Goal: Check status: Check status

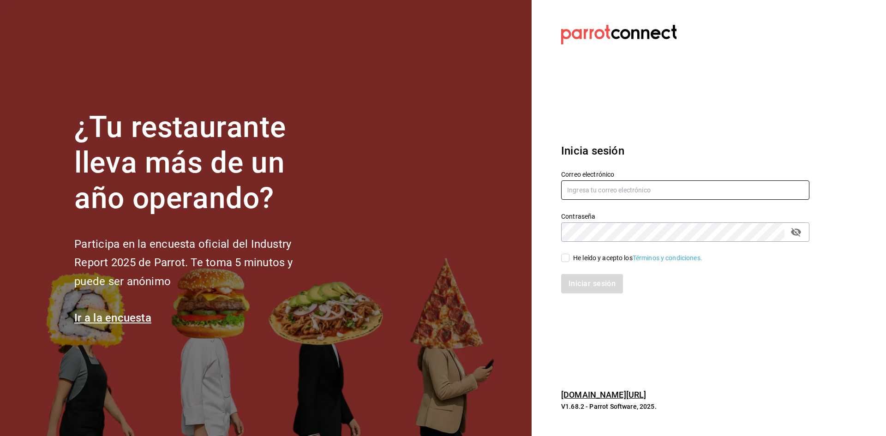
type input "labernal1512@gmail.com"
click at [564, 256] on input "He leído y acepto los Términos y condiciones." at bounding box center [565, 258] width 8 height 8
checkbox input "true"
click at [585, 285] on button "Iniciar sesión" at bounding box center [592, 283] width 63 height 19
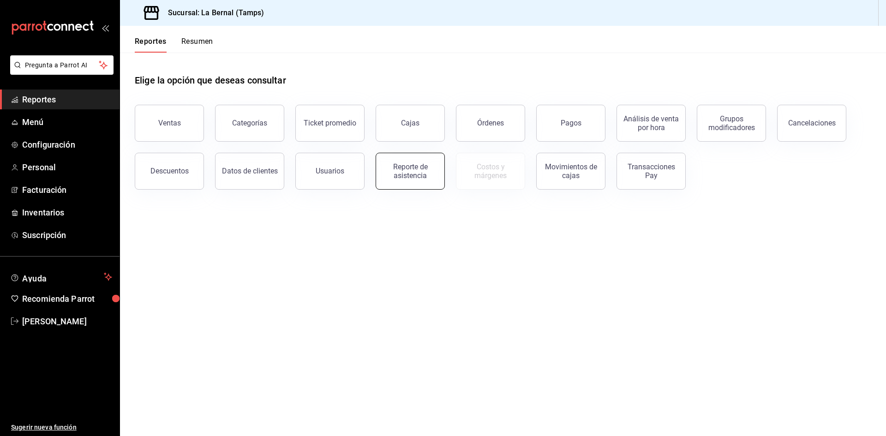
click at [396, 178] on div "Reporte de asistencia" at bounding box center [410, 171] width 57 height 18
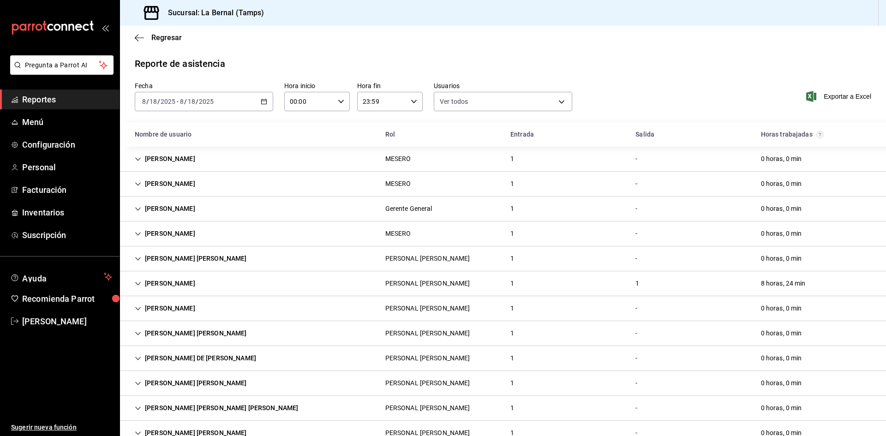
click at [264, 102] on icon "button" at bounding box center [264, 101] width 6 height 6
click at [185, 237] on span "Rango de fechas" at bounding box center [179, 233] width 72 height 10
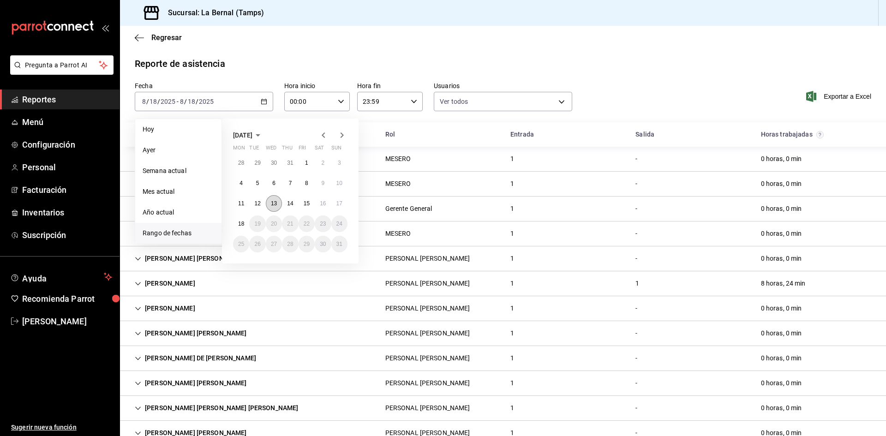
click at [273, 207] on button "13" at bounding box center [274, 203] width 16 height 17
click at [240, 220] on button "18" at bounding box center [241, 224] width 16 height 17
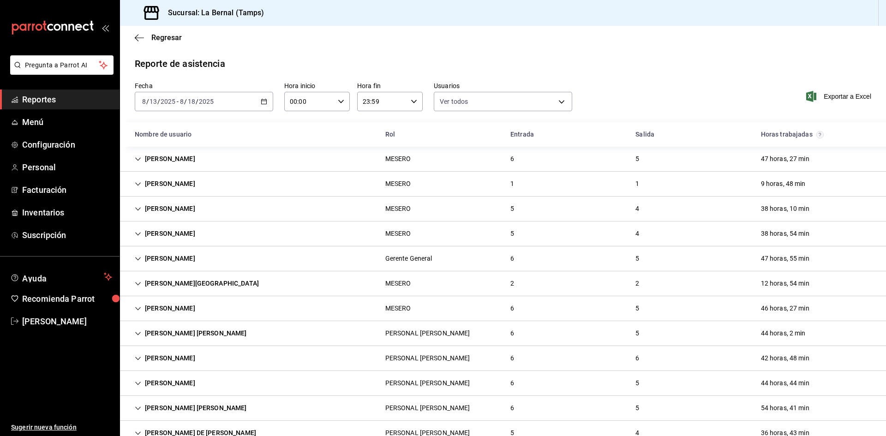
click at [340, 99] on icon "button" at bounding box center [341, 101] width 6 height 6
click at [340, 99] on div at bounding box center [443, 218] width 886 height 436
click at [340, 99] on icon "button" at bounding box center [341, 101] width 6 height 6
click at [304, 120] on button "14" at bounding box center [299, 116] width 29 height 18
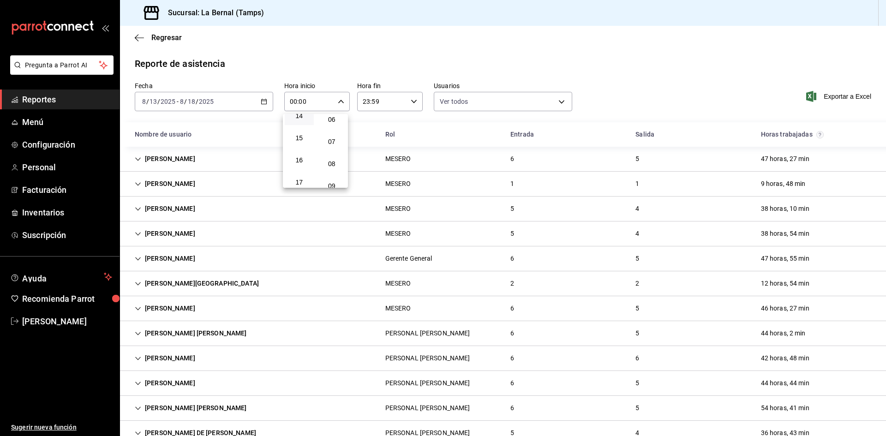
type input "14:00"
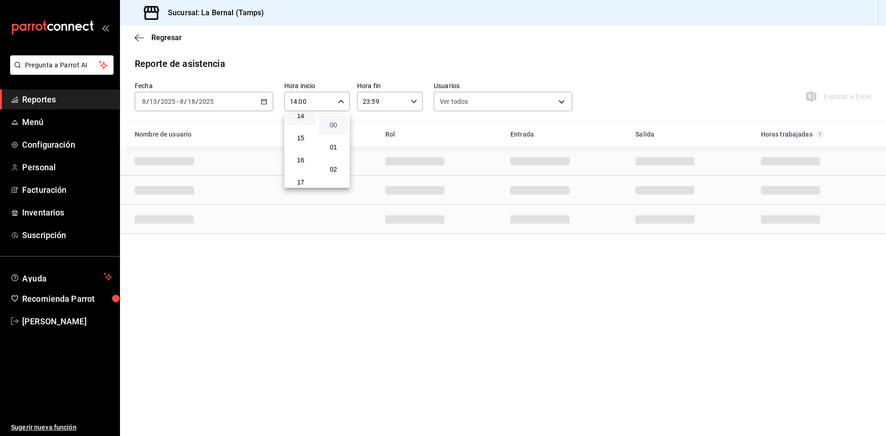
click at [338, 127] on span "00" at bounding box center [333, 124] width 18 height 7
click at [424, 71] on div at bounding box center [443, 218] width 886 height 436
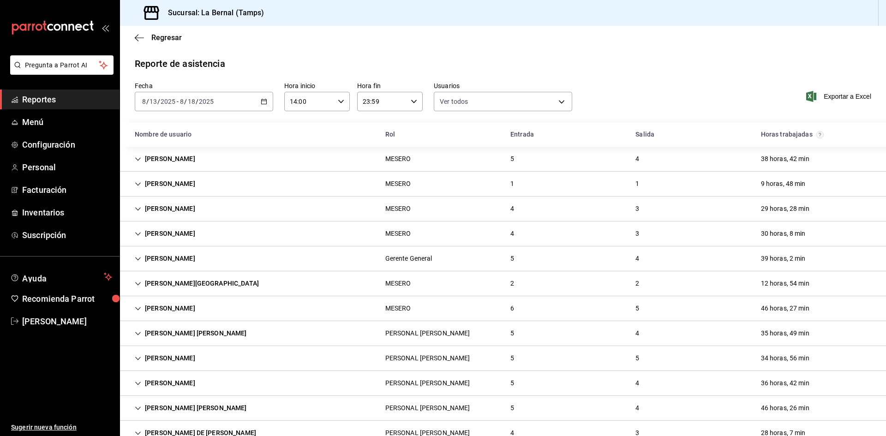
click at [414, 102] on icon "button" at bounding box center [414, 101] width 6 height 6
click at [375, 179] on span "23" at bounding box center [371, 176] width 18 height 7
drag, startPoint x: 882, startPoint y: 174, endPoint x: 880, endPoint y: 200, distance: 25.9
click at [880, 200] on div at bounding box center [443, 218] width 886 height 436
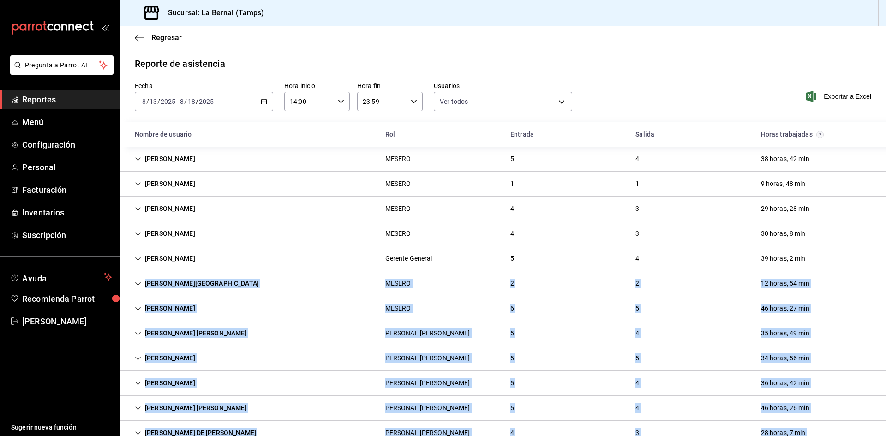
drag, startPoint x: 880, startPoint y: 200, endPoint x: 873, endPoint y: 247, distance: 47.1
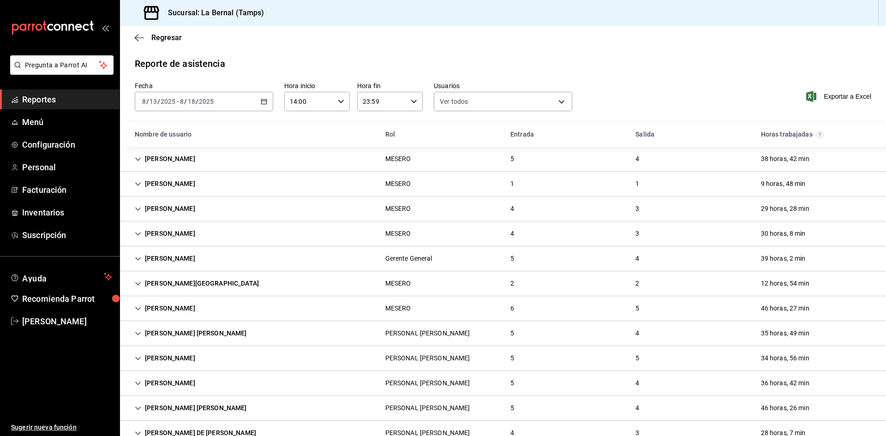
click at [874, 216] on div "[PERSON_NAME] MESERO 4 3 29 horas, 28 min" at bounding box center [503, 209] width 766 height 25
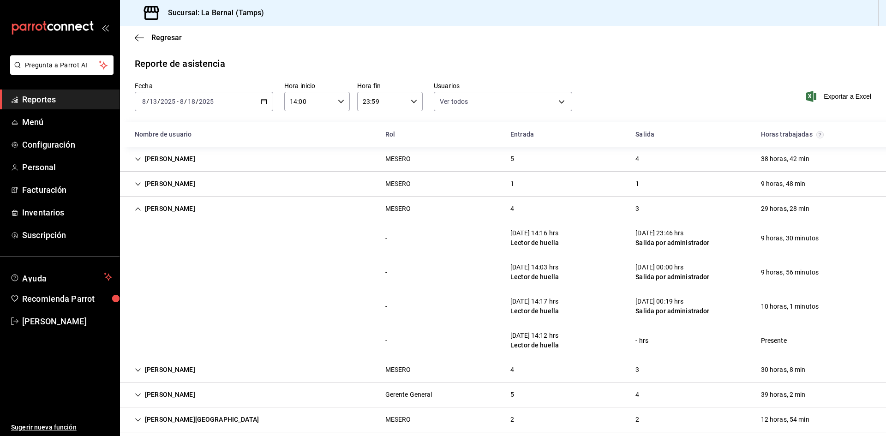
click at [857, 225] on div "- [DATE] 14:16 hrs Lector de huella [DATE] 23:46 hrs [PERSON_NAME] por administ…" at bounding box center [503, 238] width 766 height 34
click at [150, 162] on div "[PERSON_NAME]" at bounding box center [164, 158] width 75 height 17
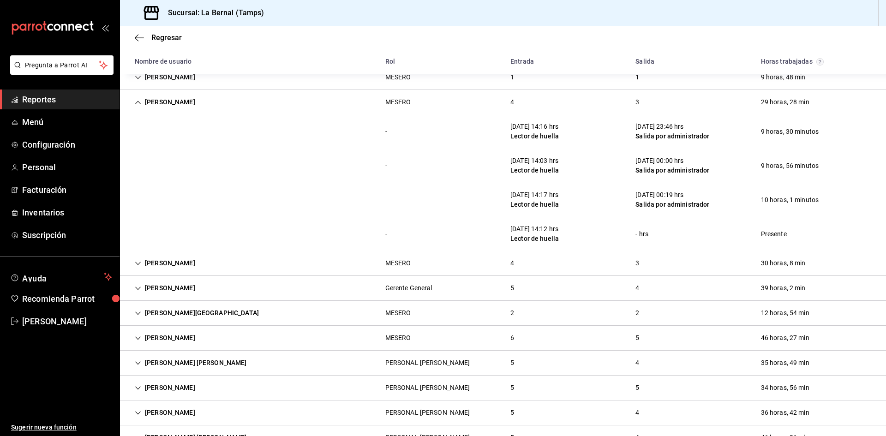
scroll to position [323, 0]
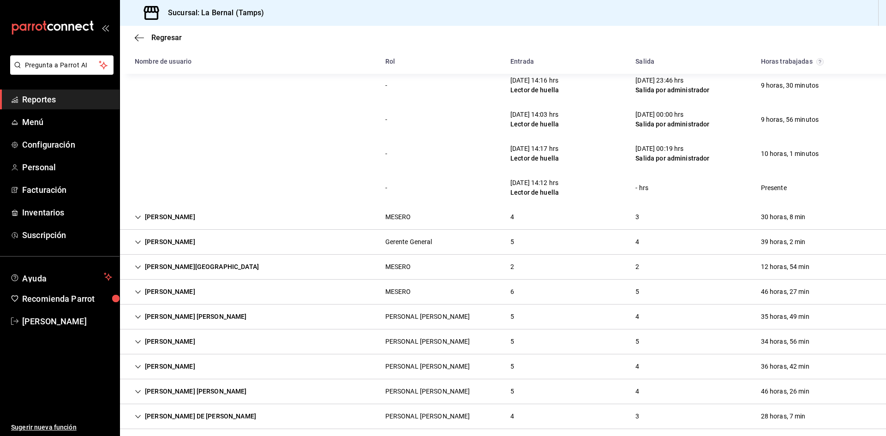
click at [189, 270] on div "[PERSON_NAME][GEOGRAPHIC_DATA]" at bounding box center [196, 266] width 139 height 17
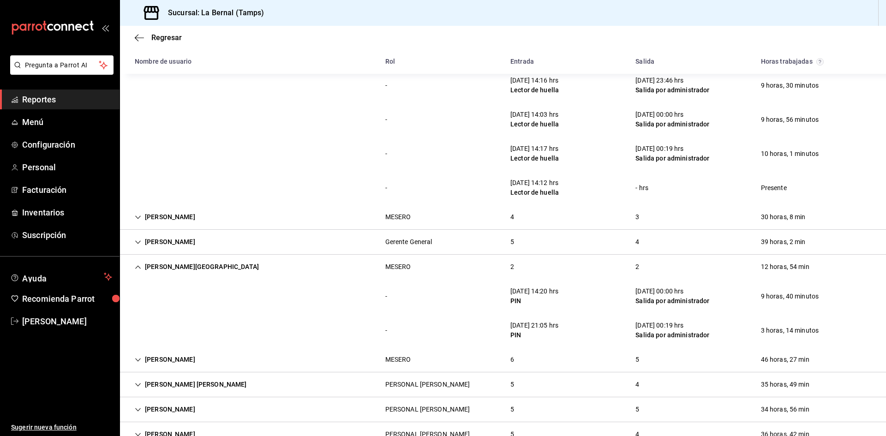
click at [136, 268] on icon "Cell" at bounding box center [138, 266] width 6 height 3
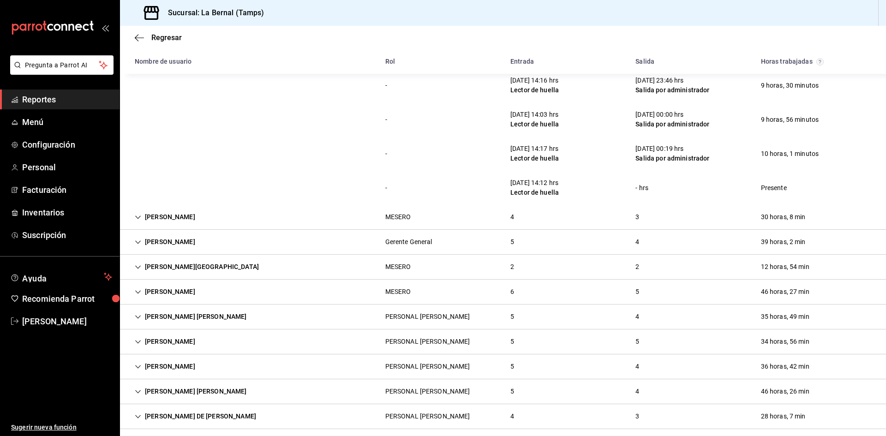
click at [157, 298] on div "[PERSON_NAME]" at bounding box center [164, 291] width 75 height 17
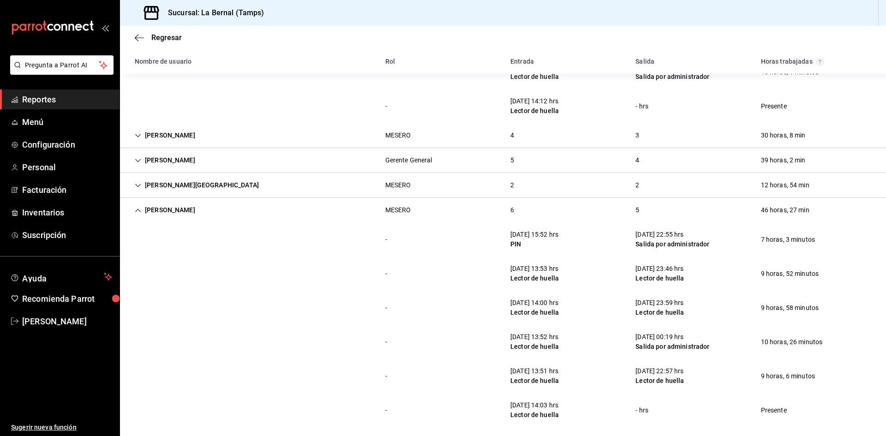
scroll to position [462, 0]
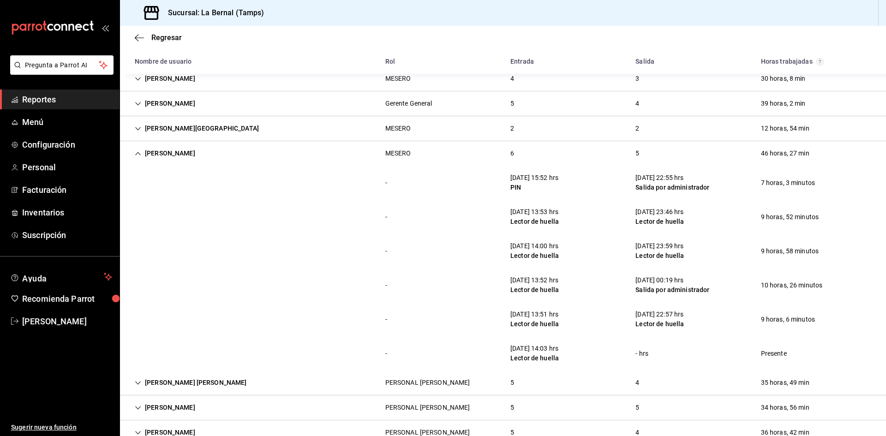
click at [138, 156] on icon "Cell" at bounding box center [138, 153] width 6 height 6
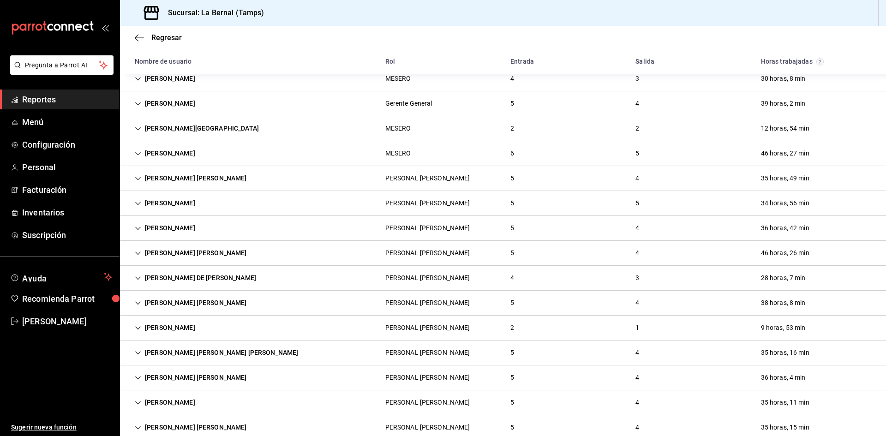
click at [198, 179] on div "[PERSON_NAME] [PERSON_NAME]" at bounding box center [190, 178] width 127 height 17
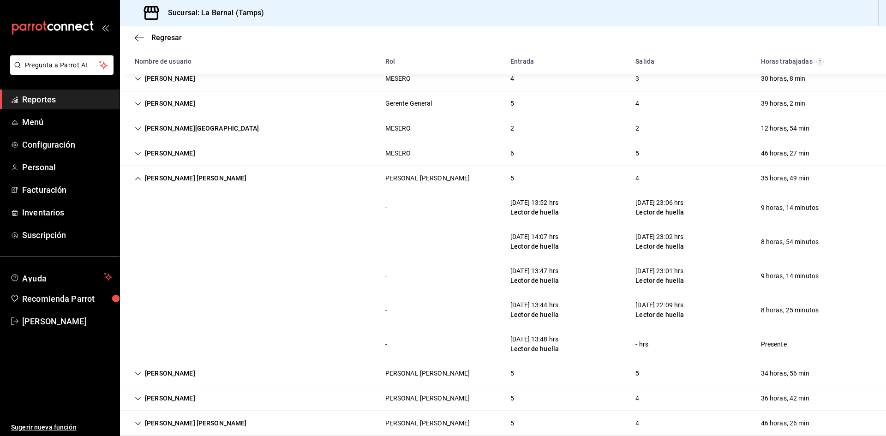
scroll to position [508, 0]
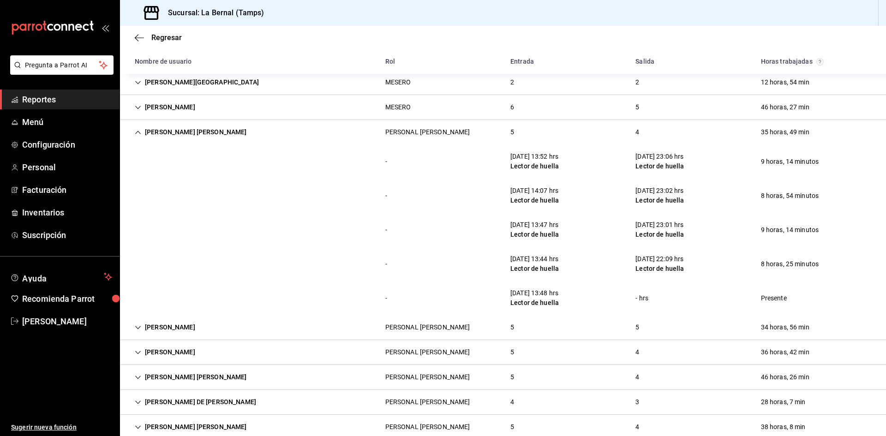
click at [143, 132] on div "[PERSON_NAME] [PERSON_NAME]" at bounding box center [190, 132] width 127 height 17
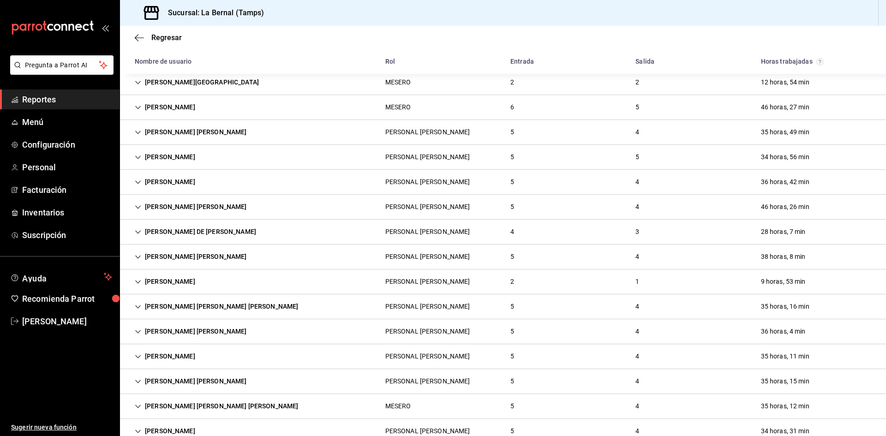
click at [203, 161] on div "[PERSON_NAME]" at bounding box center [164, 157] width 75 height 17
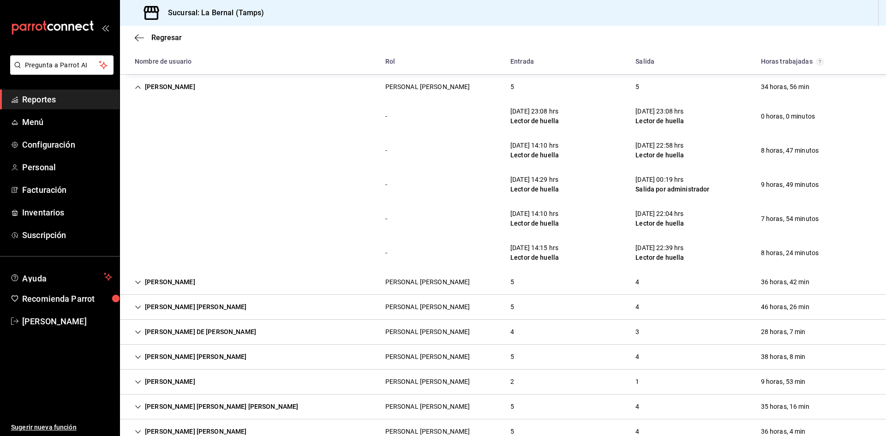
scroll to position [600, 0]
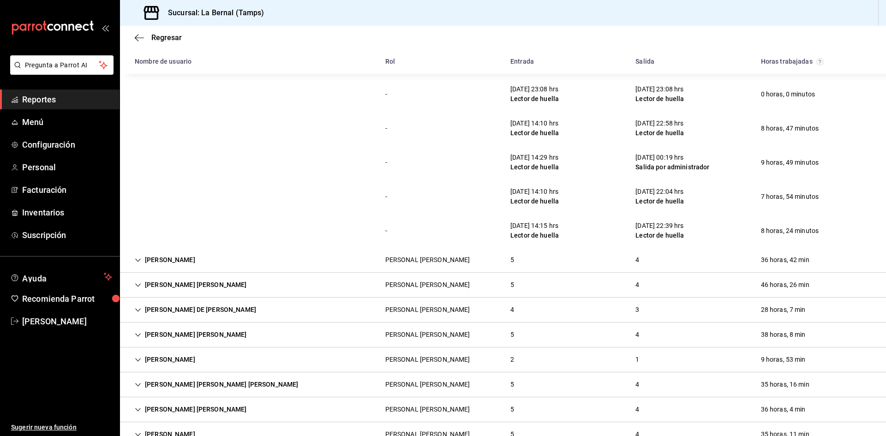
click at [161, 259] on div "[PERSON_NAME]" at bounding box center [164, 260] width 75 height 17
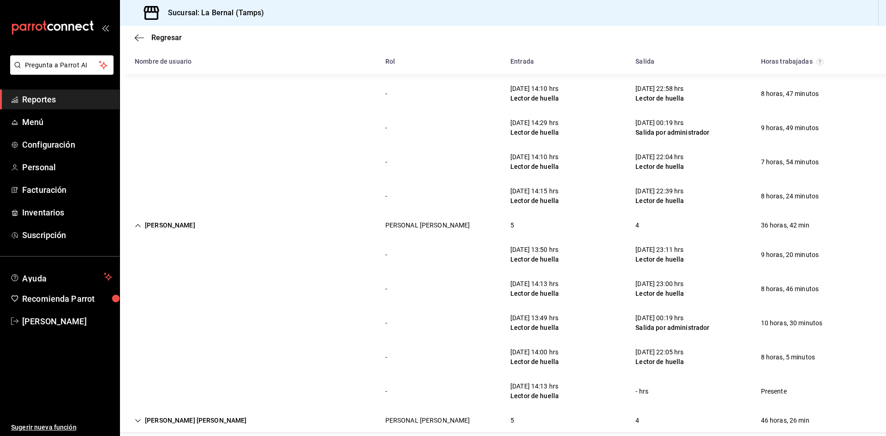
scroll to position [692, 0]
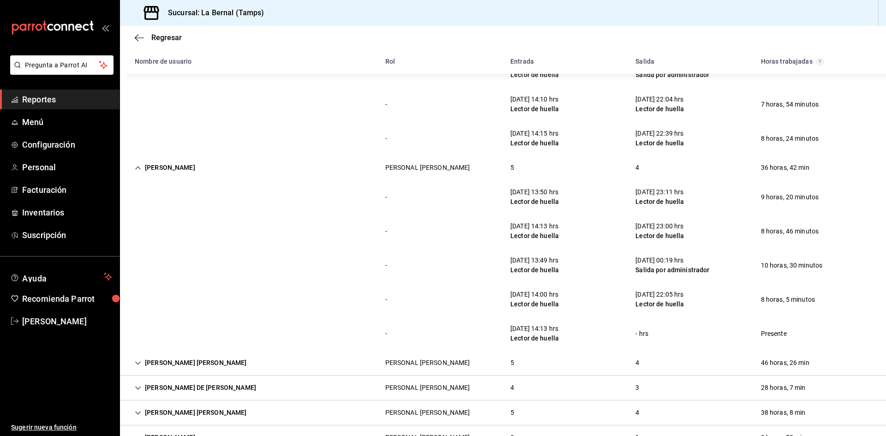
click at [171, 167] on div "[PERSON_NAME]" at bounding box center [164, 167] width 75 height 17
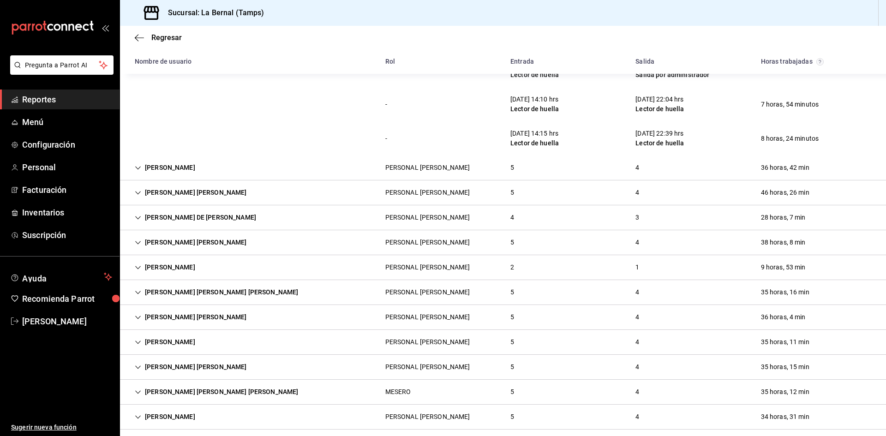
click at [173, 194] on div "[PERSON_NAME] [PERSON_NAME]" at bounding box center [190, 192] width 127 height 17
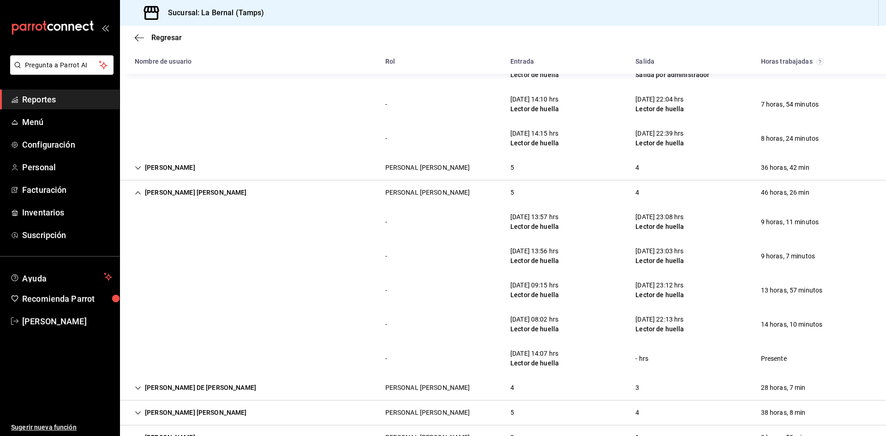
click at [174, 194] on div "[PERSON_NAME] [PERSON_NAME]" at bounding box center [190, 192] width 127 height 17
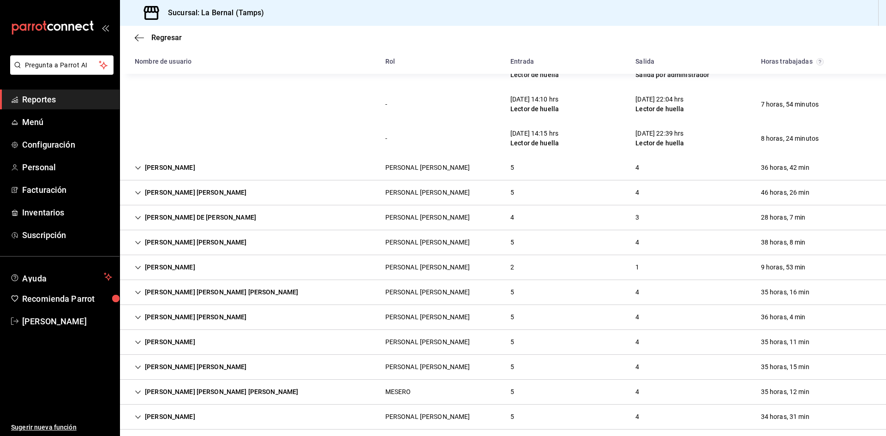
click at [178, 217] on div "[PERSON_NAME] DE [PERSON_NAME]" at bounding box center [195, 217] width 136 height 17
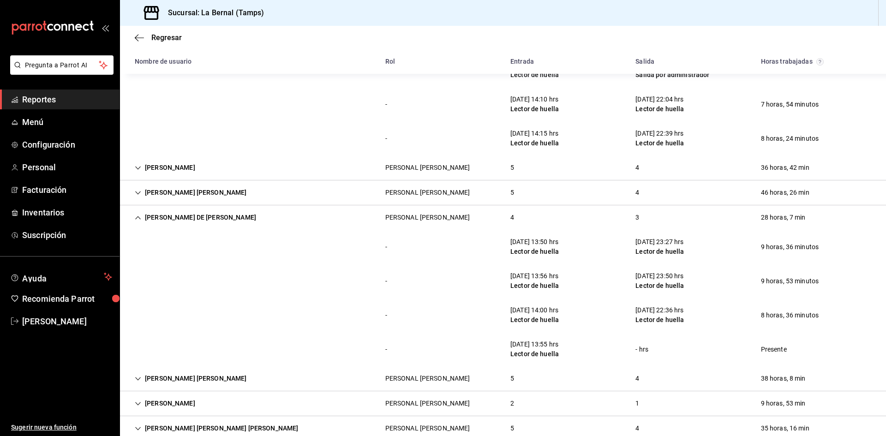
click at [137, 218] on icon "Cell" at bounding box center [138, 217] width 6 height 3
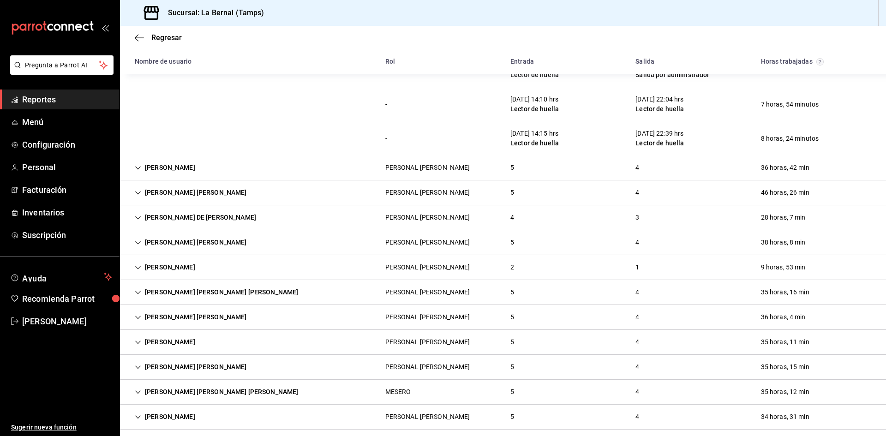
click at [160, 241] on div "[PERSON_NAME] [PERSON_NAME]" at bounding box center [190, 242] width 127 height 17
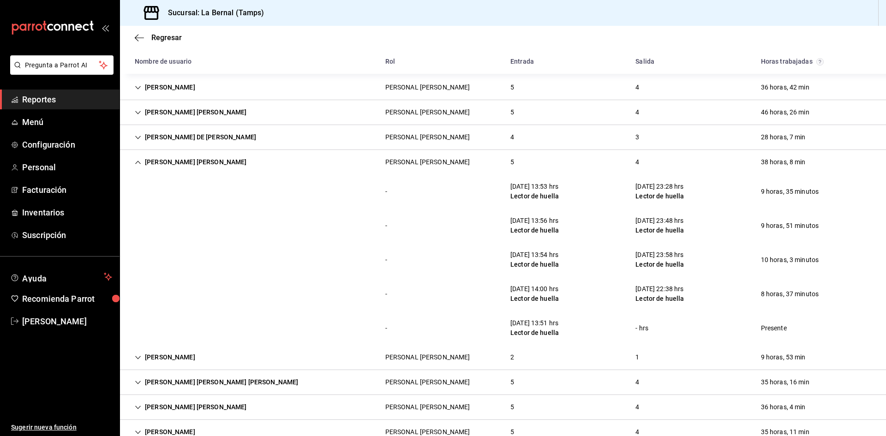
scroll to position [785, 0]
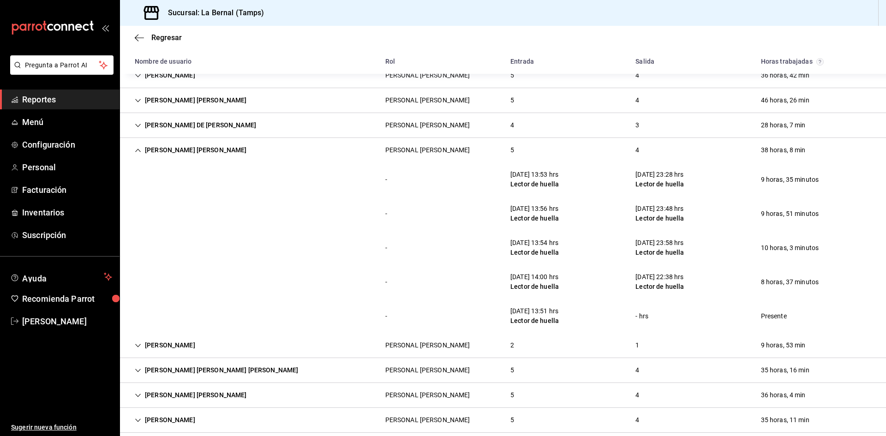
click at [146, 153] on div "[PERSON_NAME] [PERSON_NAME]" at bounding box center [190, 150] width 127 height 17
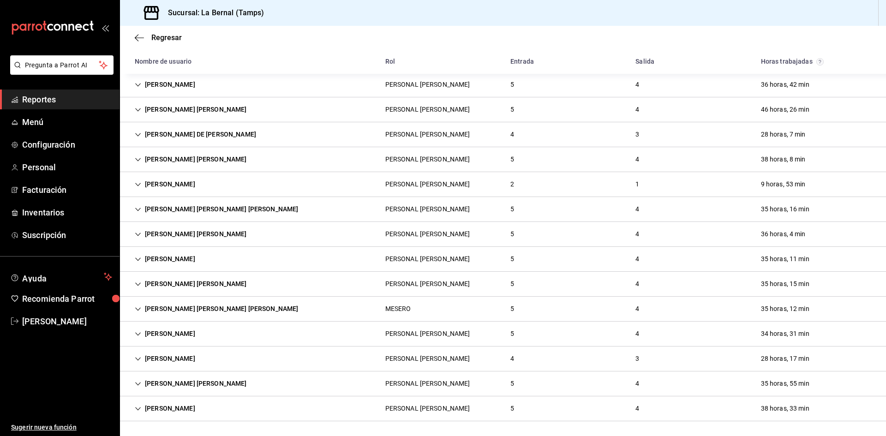
scroll to position [775, 0]
click at [184, 184] on div "[PERSON_NAME]" at bounding box center [164, 184] width 75 height 17
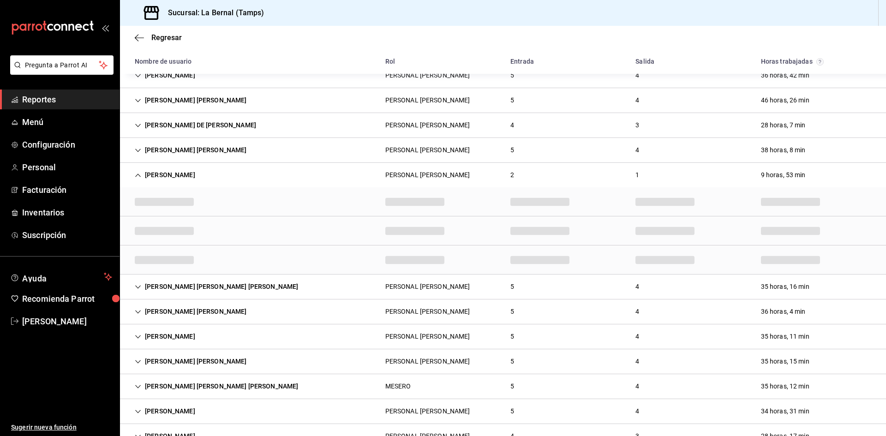
scroll to position [785, 0]
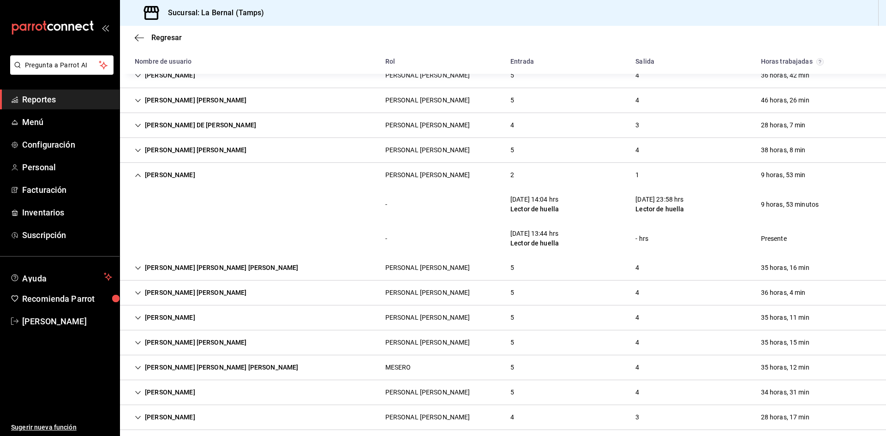
click at [165, 270] on div "[PERSON_NAME] [PERSON_NAME] [PERSON_NAME]" at bounding box center [216, 267] width 178 height 17
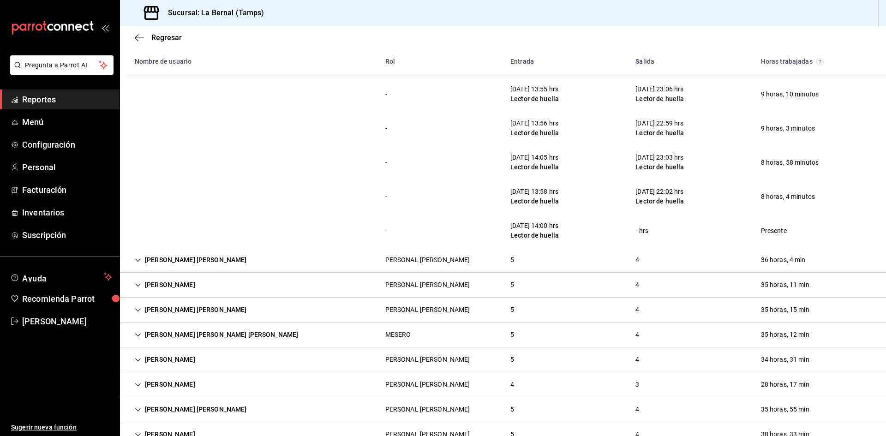
scroll to position [1014, 0]
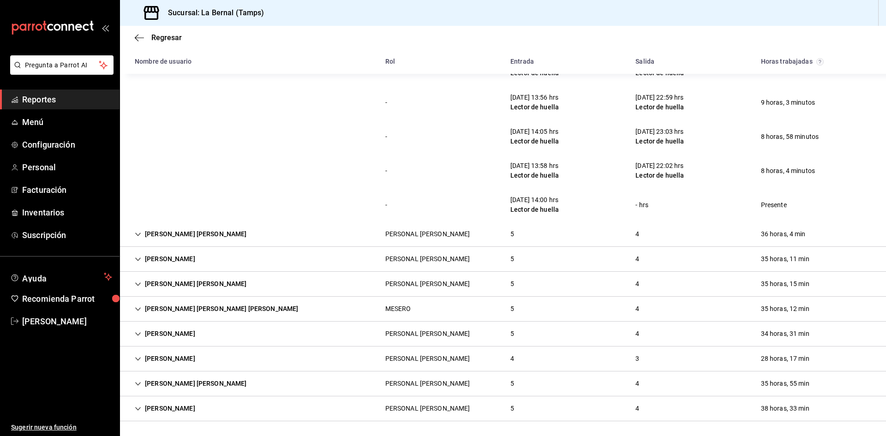
click at [218, 234] on div "[PERSON_NAME] [PERSON_NAME]" at bounding box center [190, 234] width 127 height 17
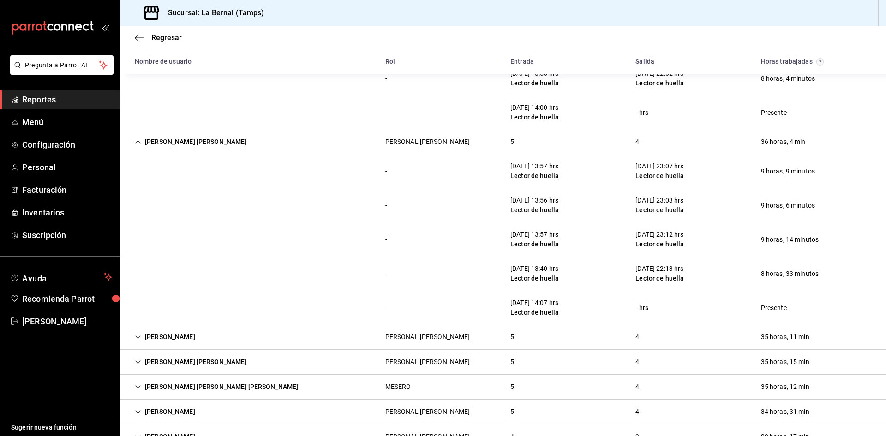
scroll to position [1152, 0]
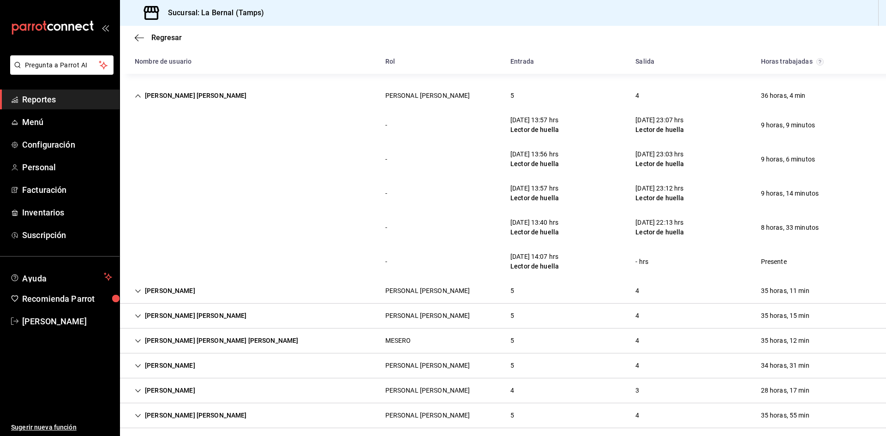
click at [203, 288] on div "[PERSON_NAME]" at bounding box center [164, 290] width 75 height 17
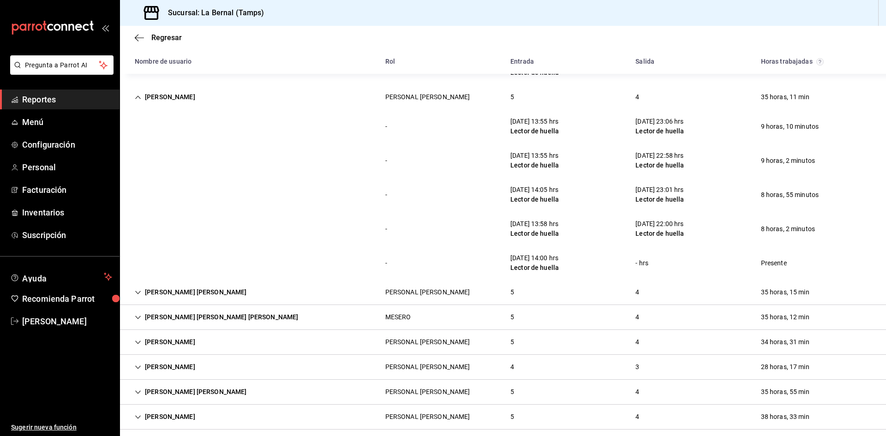
scroll to position [1354, 0]
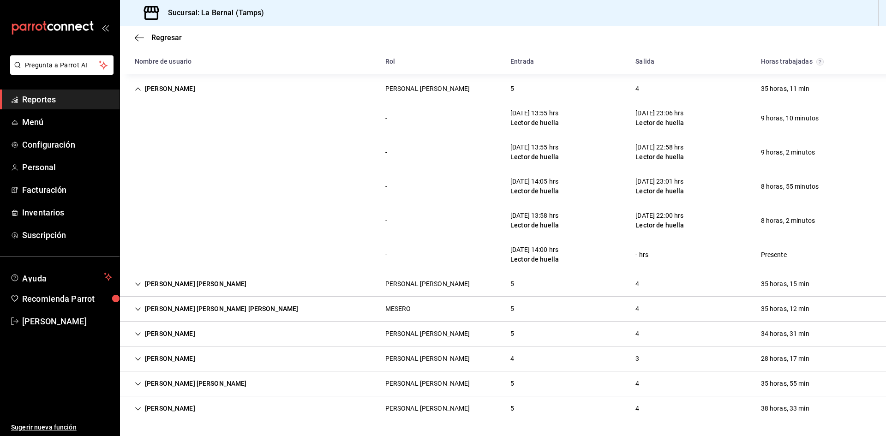
click at [174, 287] on div "[PERSON_NAME] [PERSON_NAME]" at bounding box center [190, 284] width 127 height 17
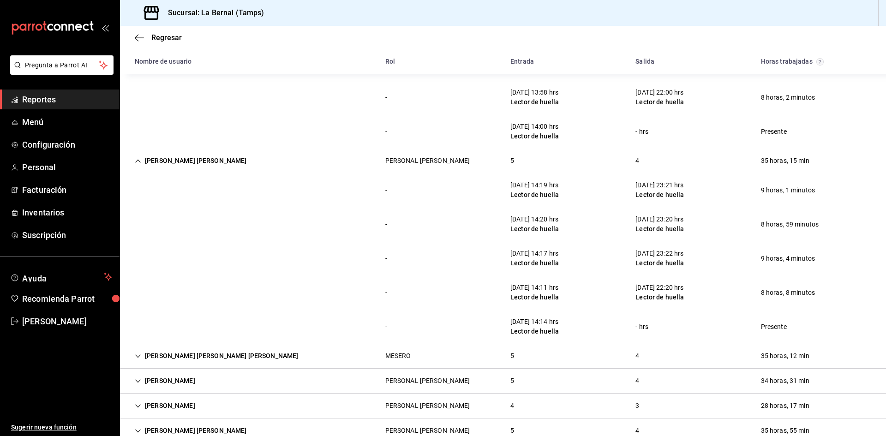
scroll to position [1493, 0]
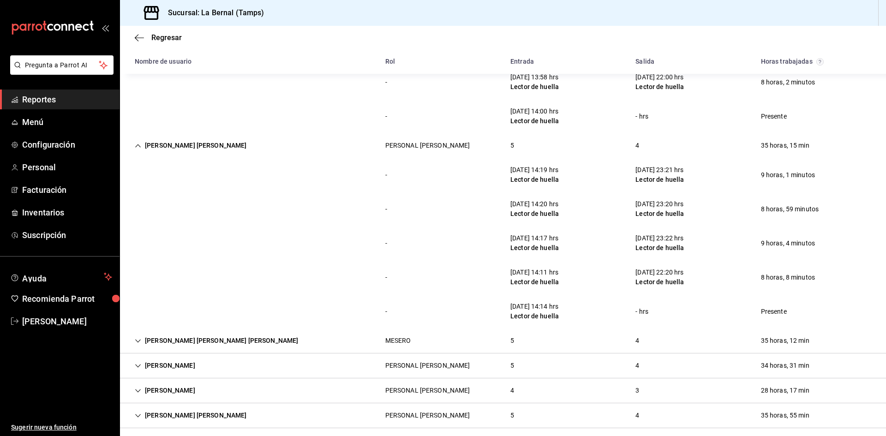
click at [182, 346] on div "[PERSON_NAME] [PERSON_NAME] [PERSON_NAME]" at bounding box center [216, 340] width 178 height 17
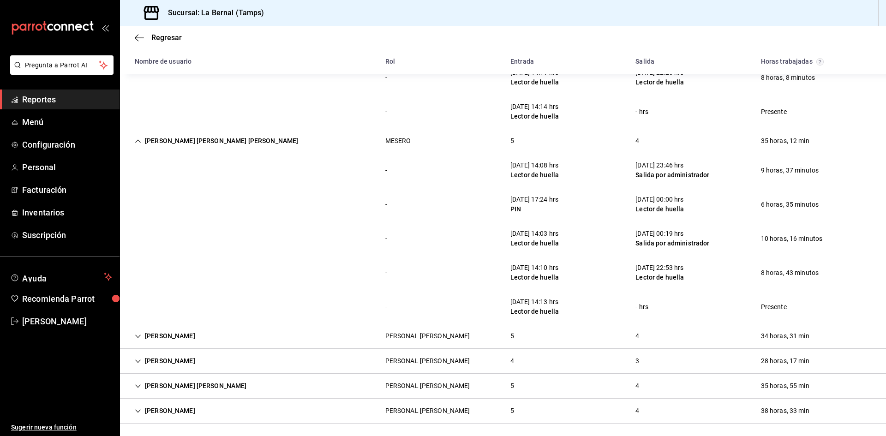
scroll to position [1695, 0]
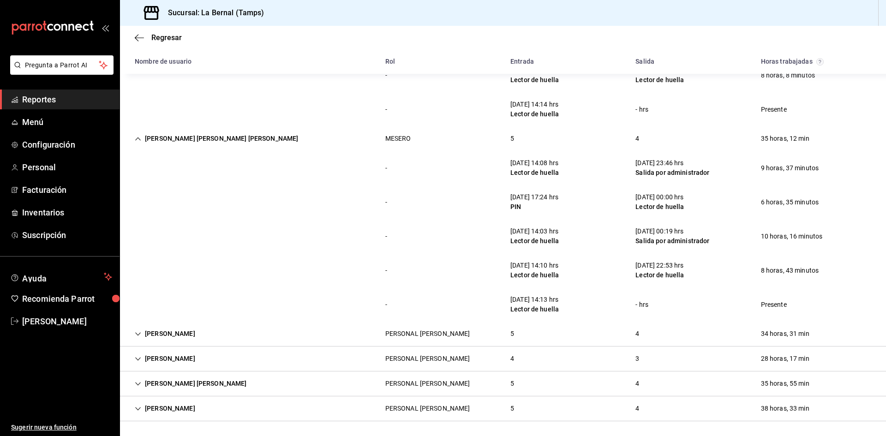
click at [157, 333] on div "[PERSON_NAME]" at bounding box center [164, 333] width 75 height 17
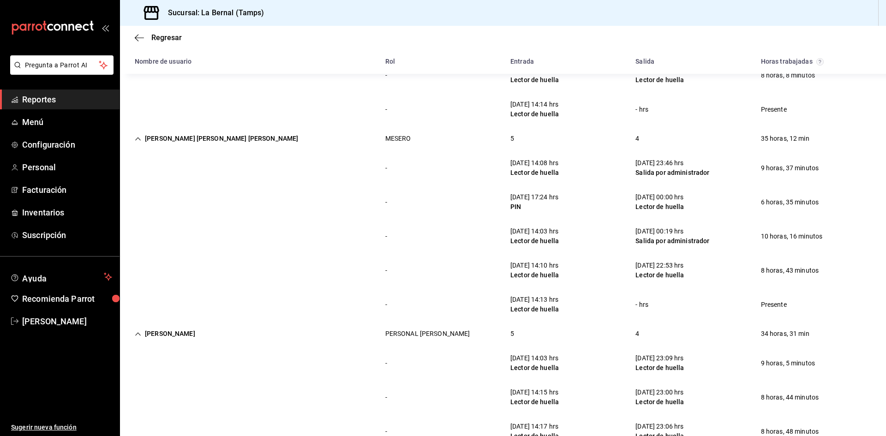
scroll to position [1865, 0]
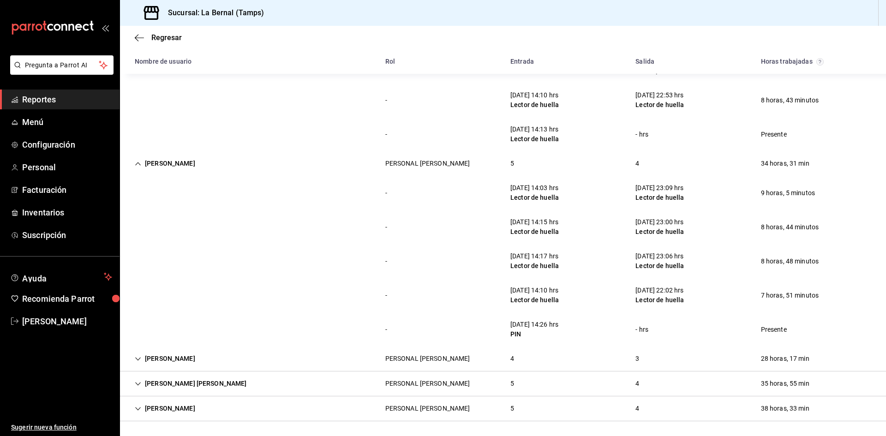
click at [158, 358] on div "[PERSON_NAME]" at bounding box center [164, 358] width 75 height 17
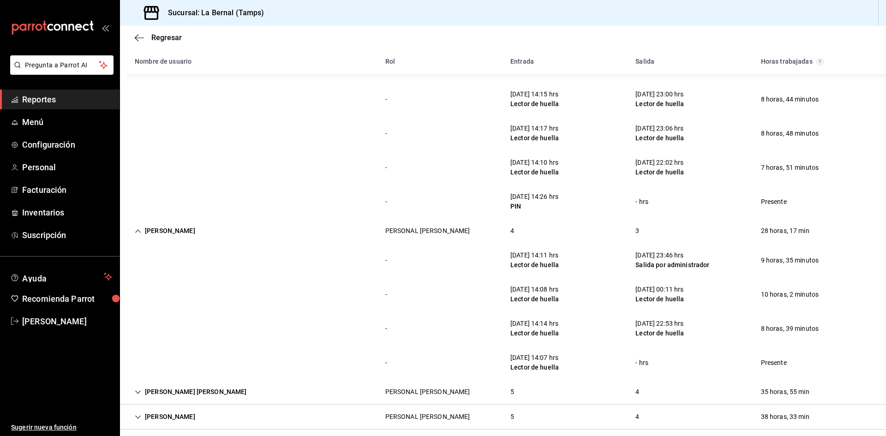
scroll to position [2001, 0]
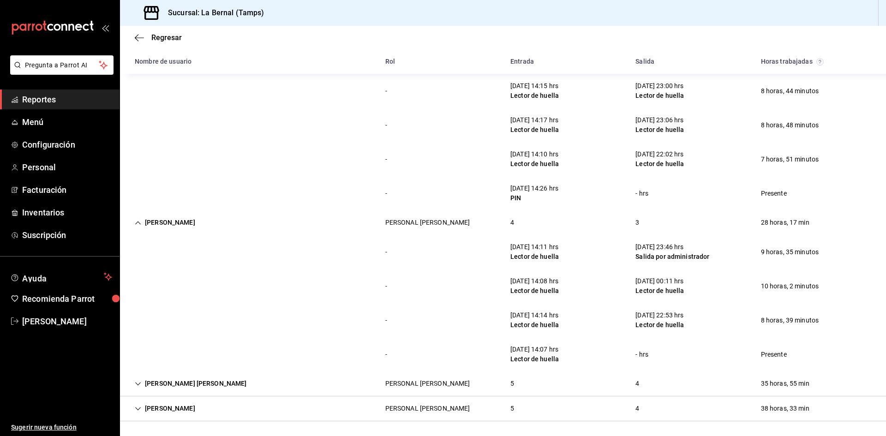
click at [254, 384] on div "[PERSON_NAME] [PERSON_NAME]" at bounding box center [190, 383] width 127 height 17
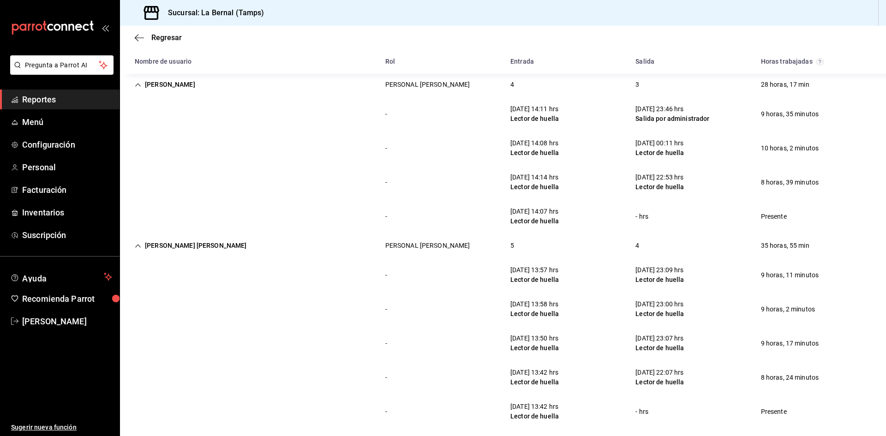
scroll to position [2172, 0]
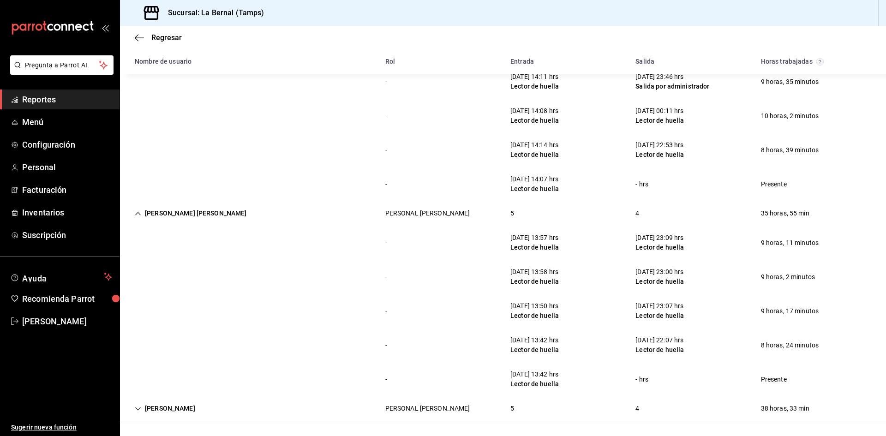
click at [177, 406] on div "[PERSON_NAME]" at bounding box center [164, 408] width 75 height 17
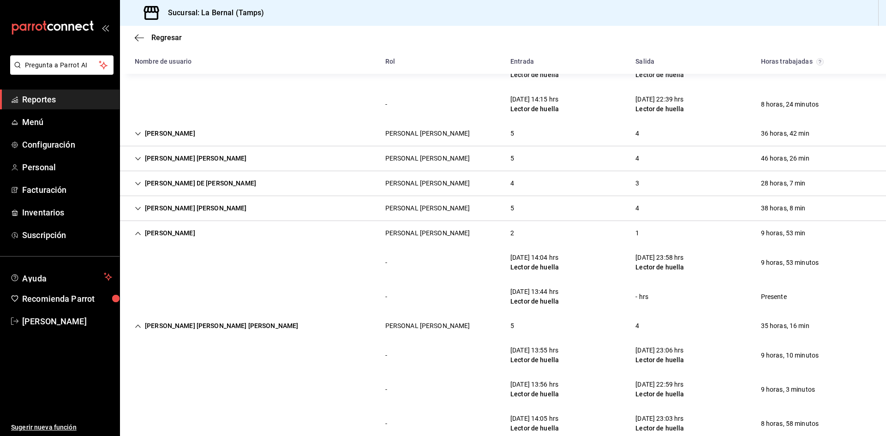
scroll to position [680, 0]
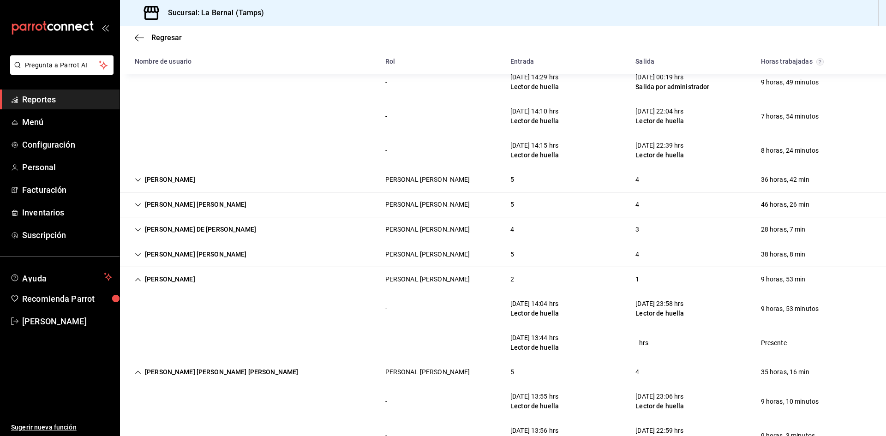
click at [254, 226] on div "[PERSON_NAME] DE [PERSON_NAME]" at bounding box center [195, 229] width 136 height 17
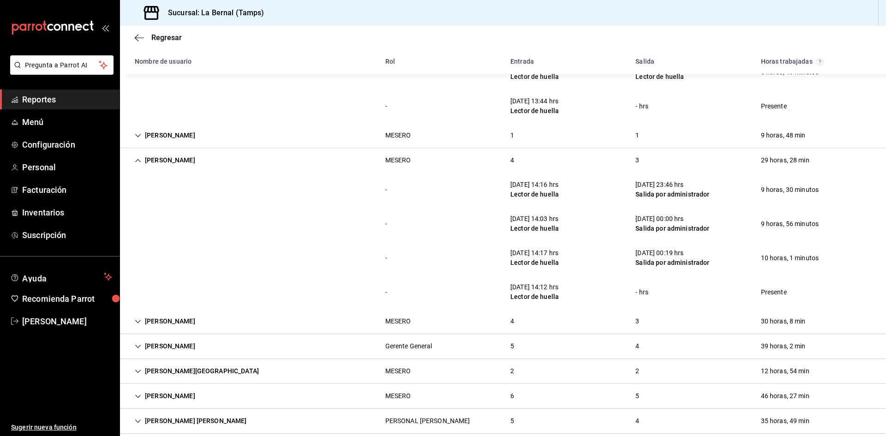
scroll to position [577, 0]
